Goal: Navigation & Orientation: Understand site structure

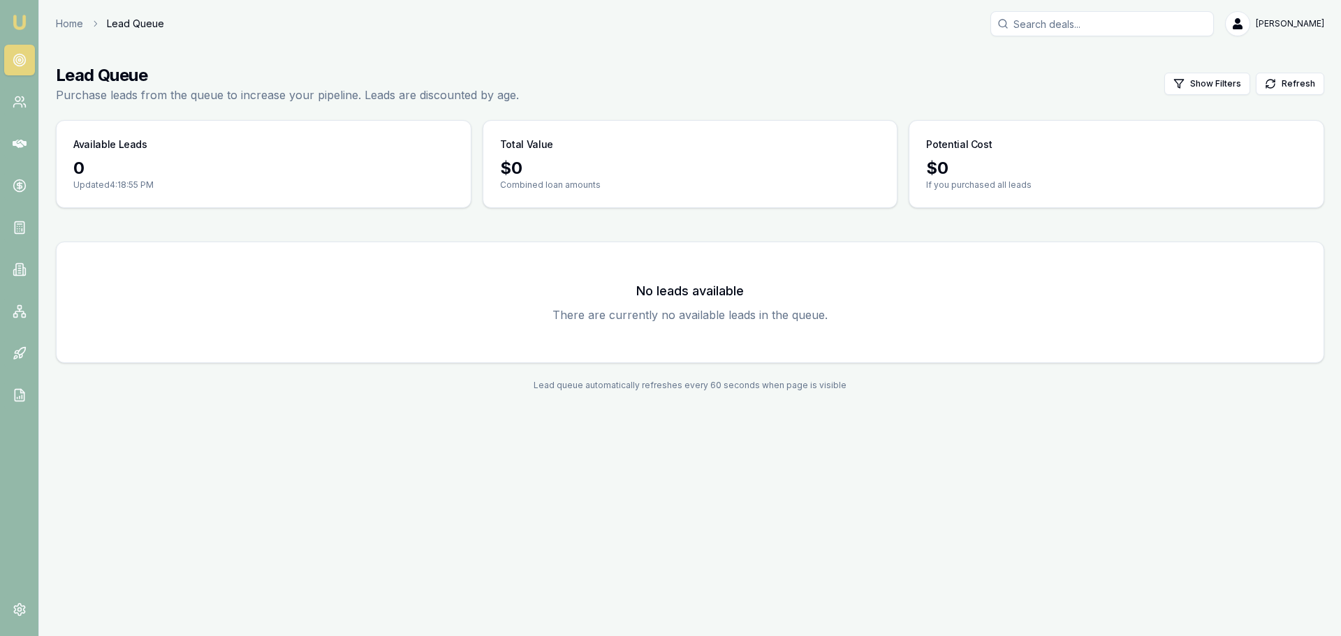
click at [4, 58] on link at bounding box center [19, 60] width 31 height 31
click at [498, 559] on div "Emu Broker Home Lead Queue Jack Armstrong Toggle Menu Lead Queue Purchase leads…" at bounding box center [670, 318] width 1341 height 636
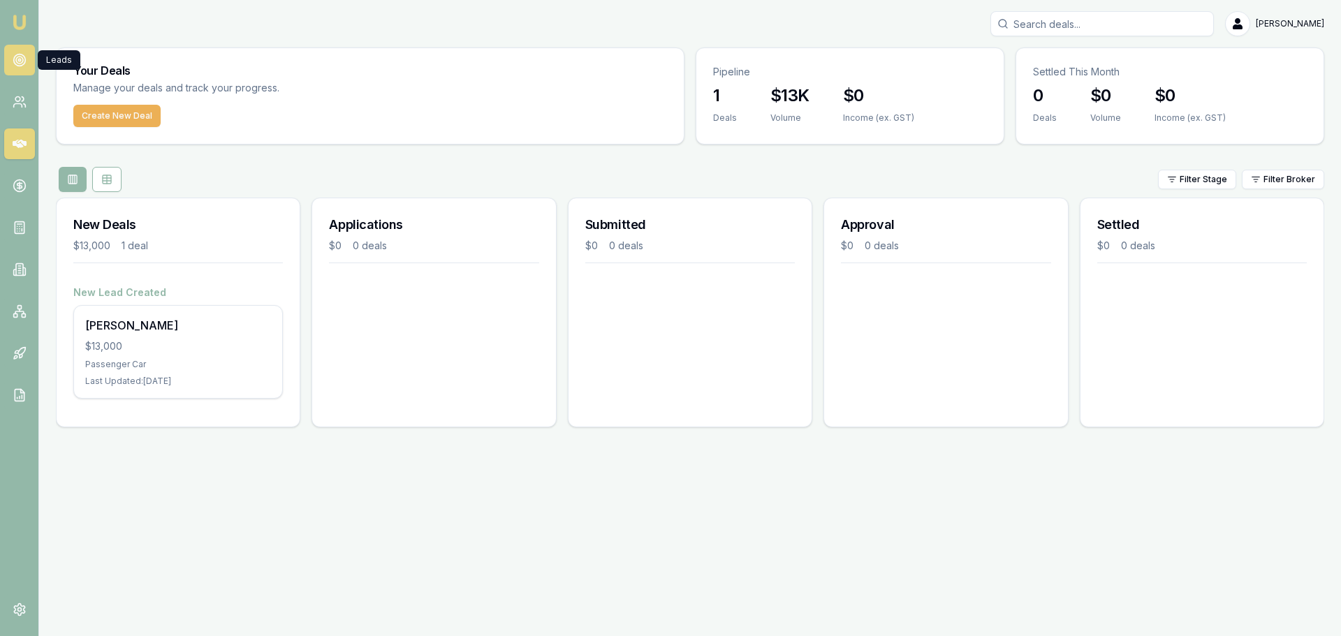
click at [13, 57] on icon at bounding box center [20, 60] width 14 height 14
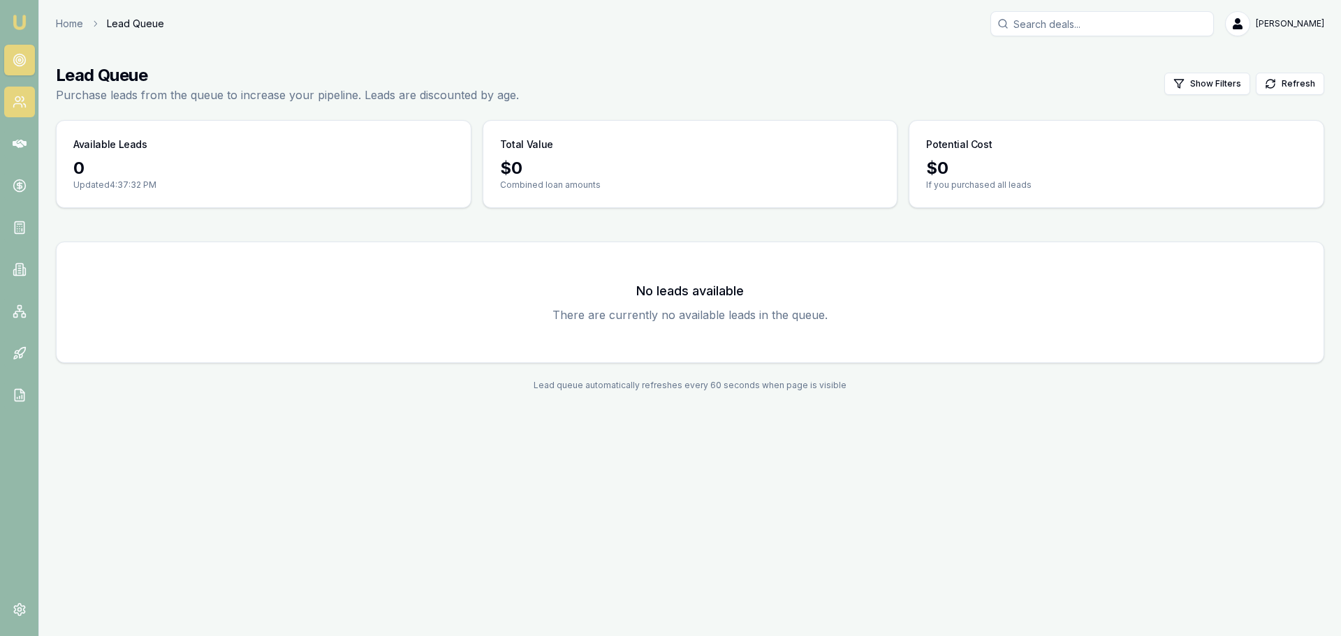
click at [24, 98] on icon at bounding box center [20, 102] width 14 height 14
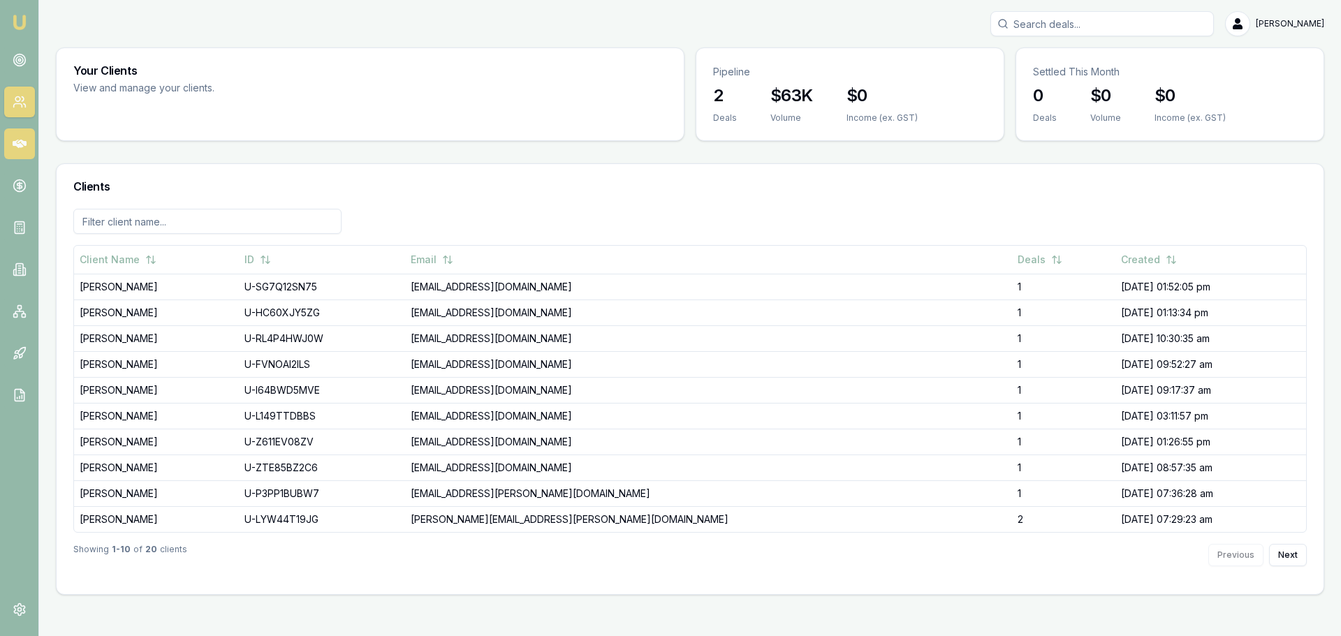
click at [17, 138] on icon at bounding box center [20, 144] width 14 height 14
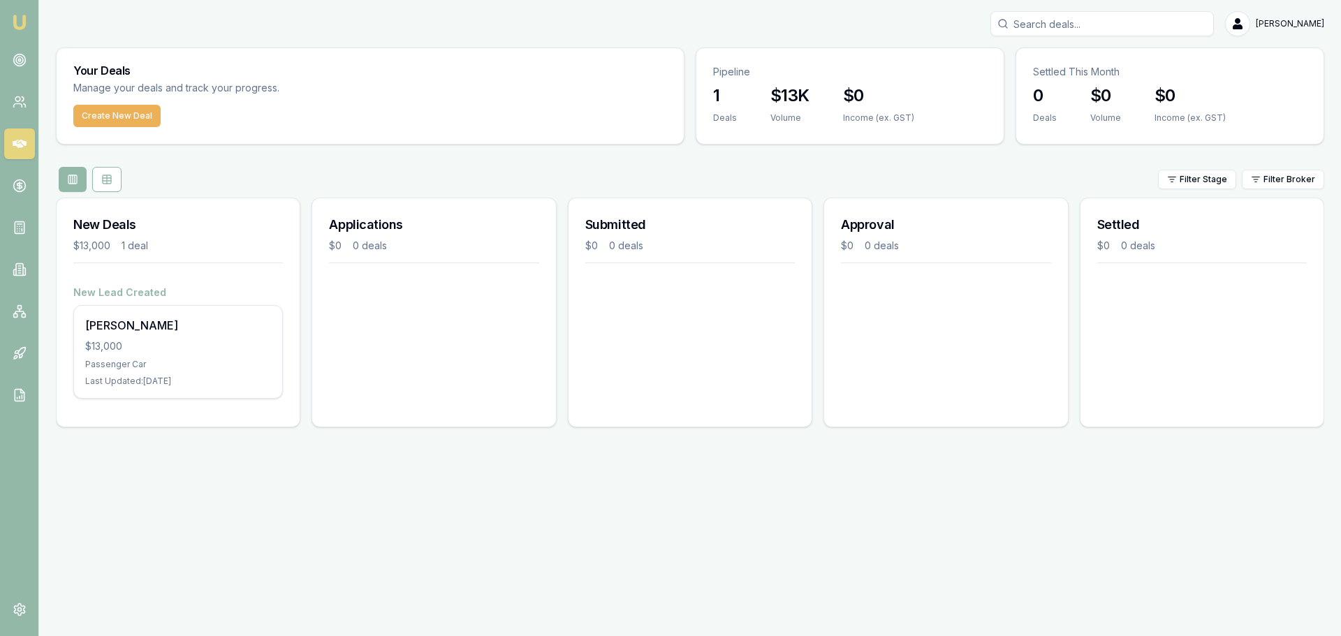
click at [376, 346] on div "Applications $0 0 deals" at bounding box center [433, 313] width 244 height 230
click at [22, 184] on icon at bounding box center [19, 186] width 5 height 5
